Goal: Task Accomplishment & Management: Manage account settings

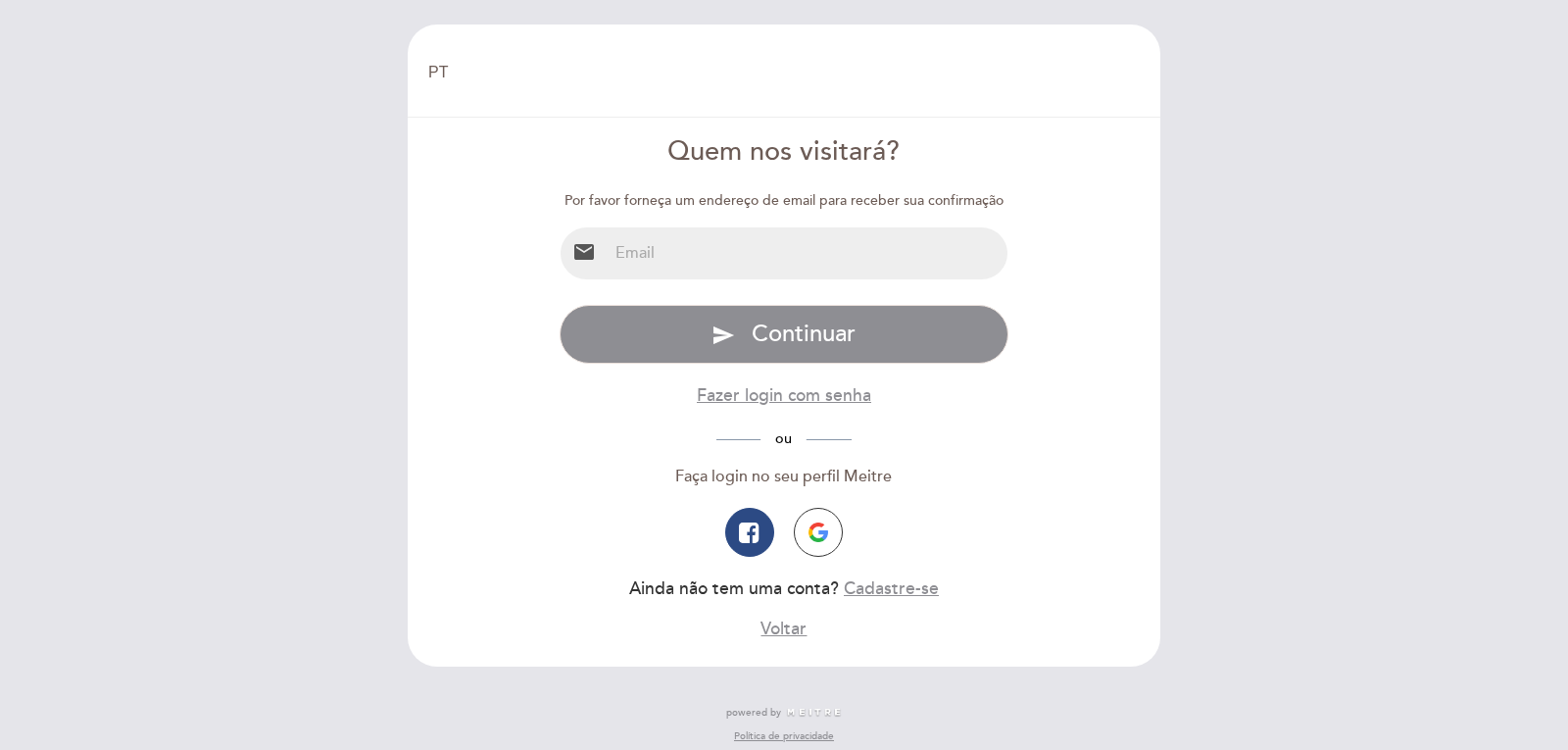
select select "pt"
click at [811, 258] on input "email" at bounding box center [808, 254] width 400 height 52
drag, startPoint x: 879, startPoint y: 247, endPoint x: 635, endPoint y: 265, distance: 244.7
click at [637, 263] on input "[PERSON_NAME][EMAIL_ADDRESS][DOMAIN_NAME]" at bounding box center [808, 254] width 400 height 52
type input "g"
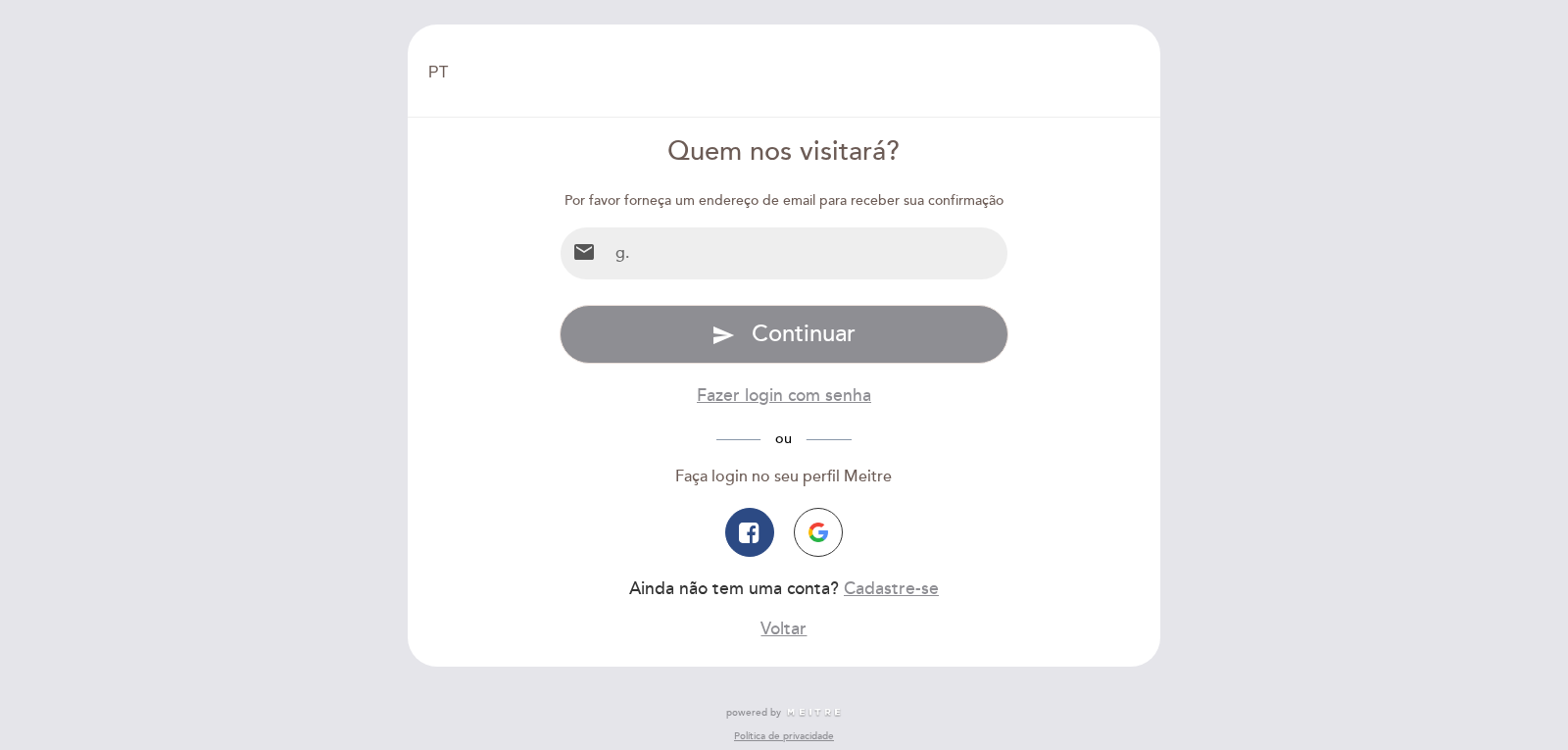
type input "[EMAIL_ADDRESS][DOMAIN_NAME]"
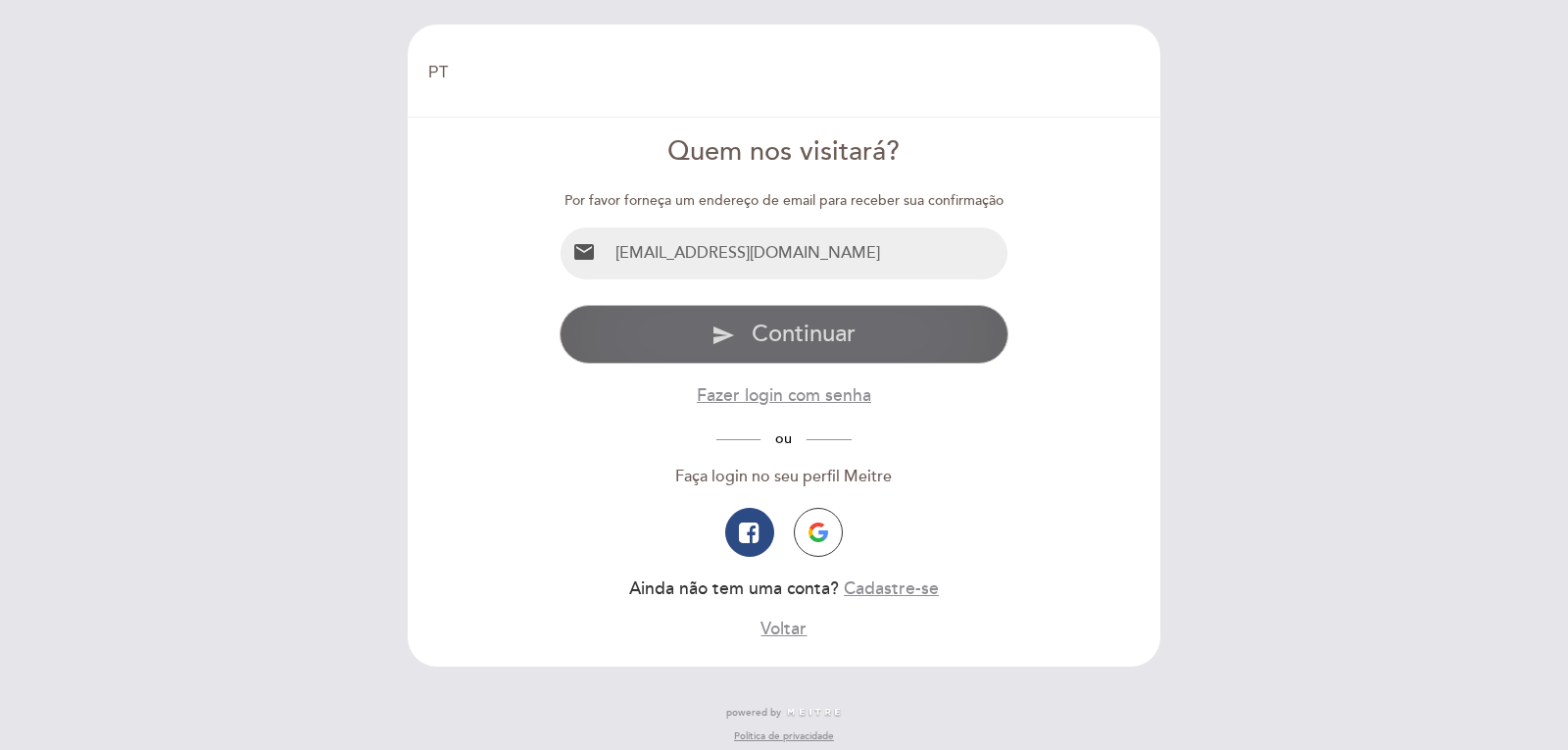
click at [718, 344] on icon "send" at bounding box center [724, 336] width 24 height 24
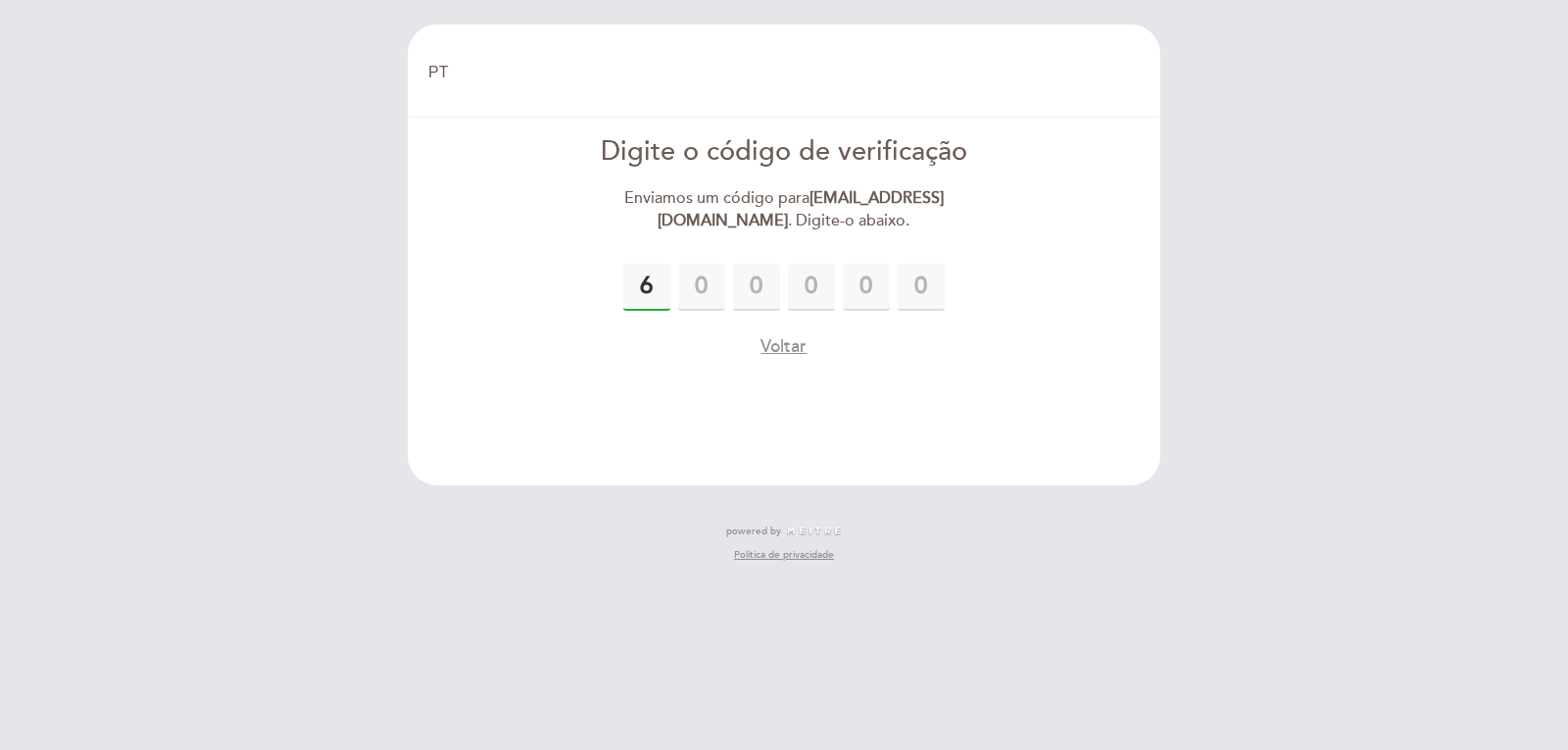
type input "6"
type input "5"
type input "4"
type input "9"
type input "2"
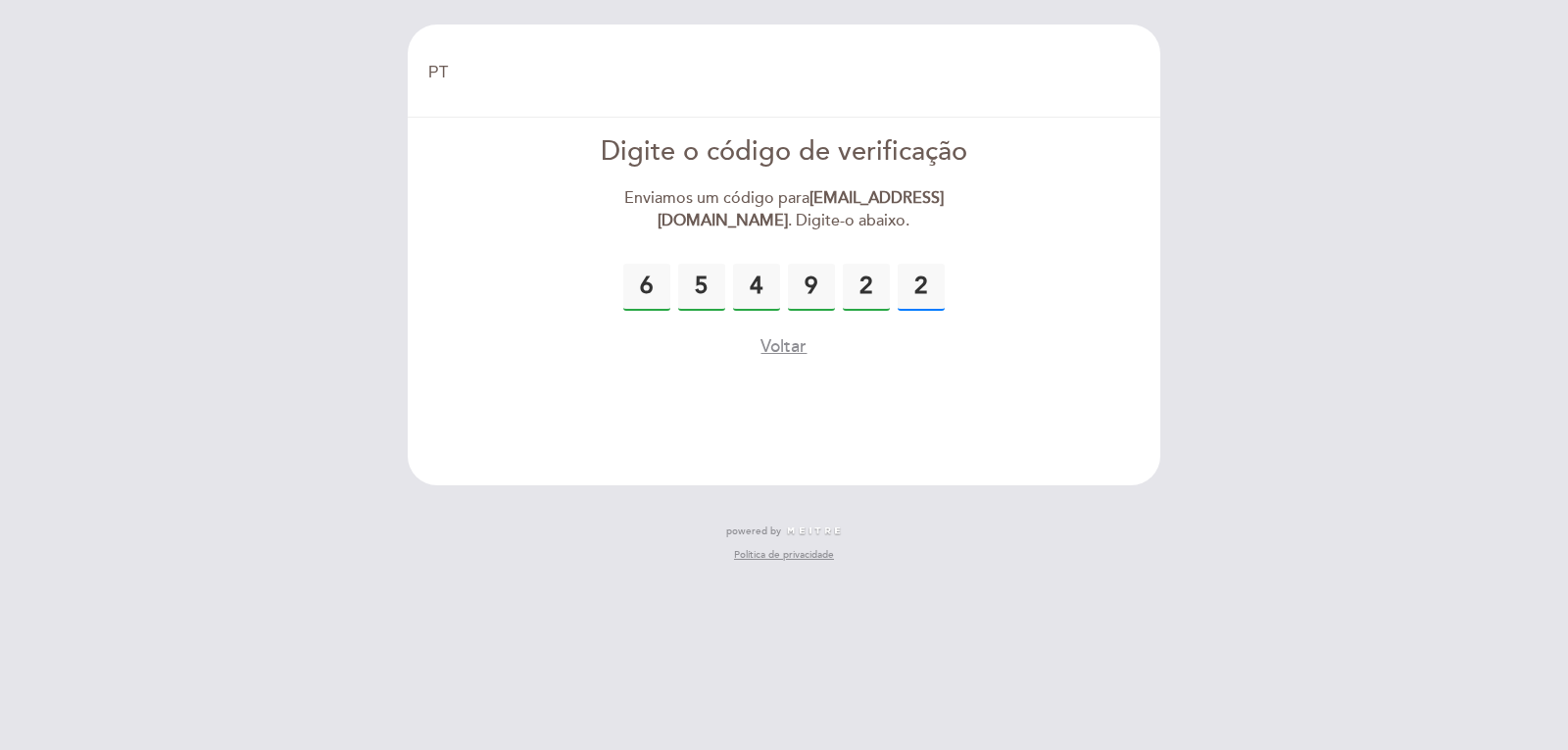
type input "2"
